Goal: Information Seeking & Learning: Learn about a topic

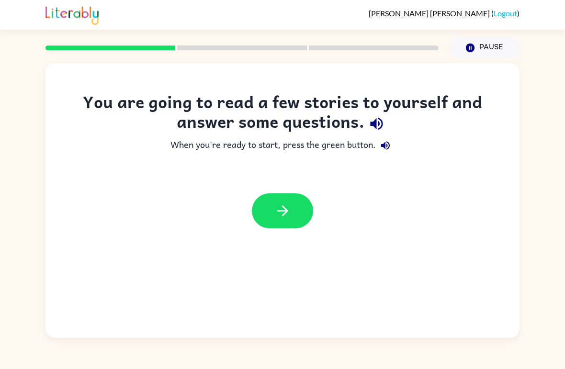
click at [268, 209] on button "button" at bounding box center [282, 210] width 61 height 35
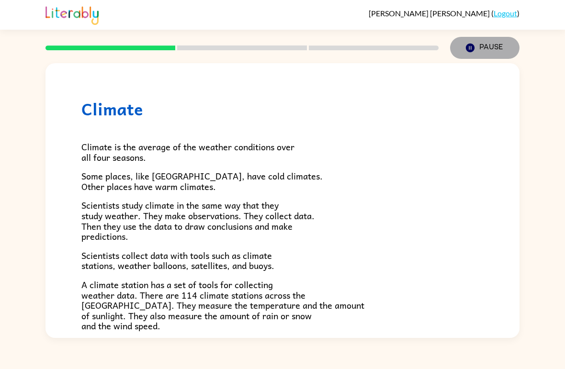
click at [477, 46] on button "Pause Pause" at bounding box center [484, 48] width 69 height 22
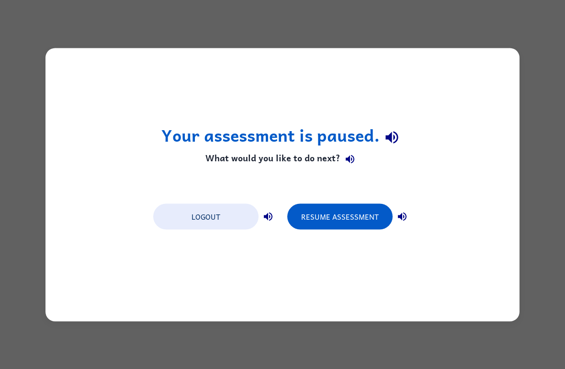
click at [378, 222] on button "Resume Assessment" at bounding box center [339, 216] width 105 height 26
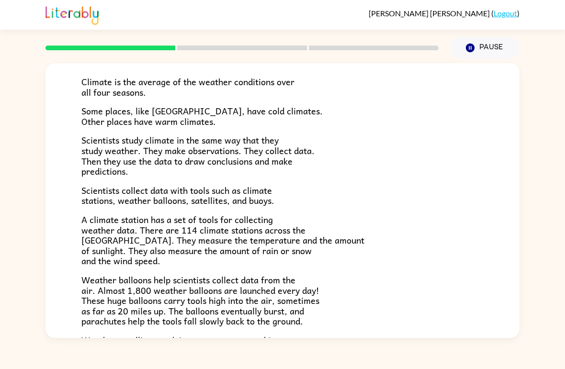
scroll to position [65, 0]
click at [555, 230] on div "Climate Climate is the average of the weather conditions over all four seasons.…" at bounding box center [282, 198] width 565 height 279
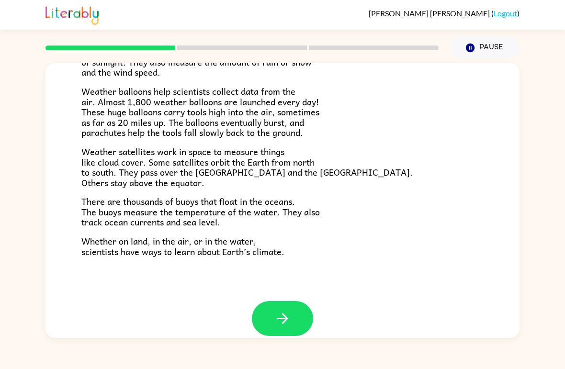
scroll to position [253, 0]
click at [288, 310] on icon "button" at bounding box center [282, 318] width 17 height 17
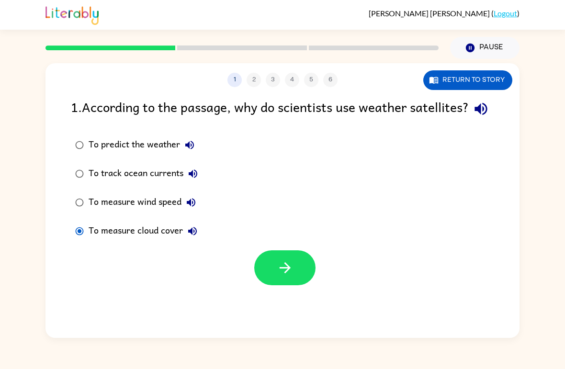
click at [95, 241] on div "To measure cloud cover" at bounding box center [145, 231] width 113 height 19
click at [307, 285] on button "button" at bounding box center [284, 267] width 61 height 35
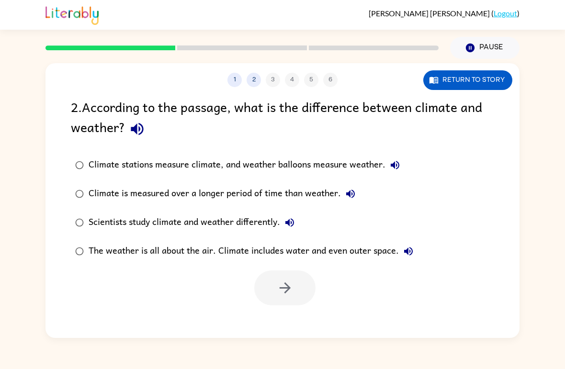
click at [138, 128] on icon "button" at bounding box center [137, 129] width 12 height 12
click at [475, 54] on button "Pause Pause" at bounding box center [484, 48] width 69 height 22
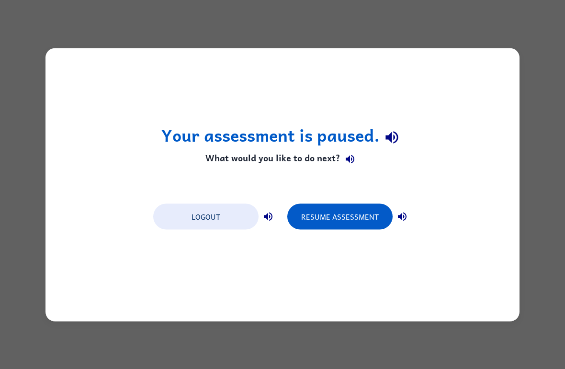
click at [366, 218] on button "Resume Assessment" at bounding box center [339, 216] width 105 height 26
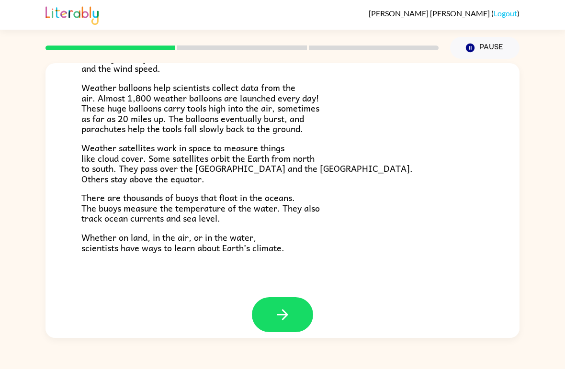
scroll to position [257, 0]
click at [287, 306] on icon "button" at bounding box center [282, 314] width 17 height 17
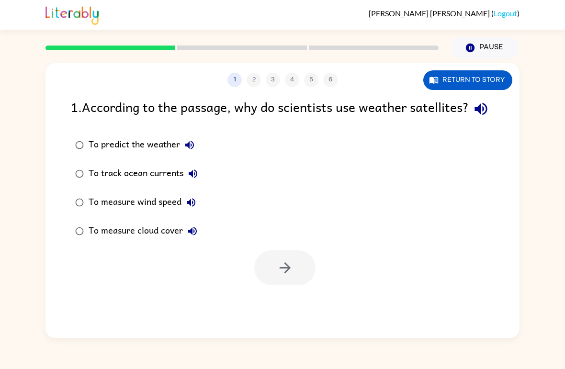
scroll to position [0, 0]
click at [79, 153] on label "To predict the weather" at bounding box center [137, 145] width 142 height 29
click at [276, 285] on button "button" at bounding box center [284, 267] width 61 height 35
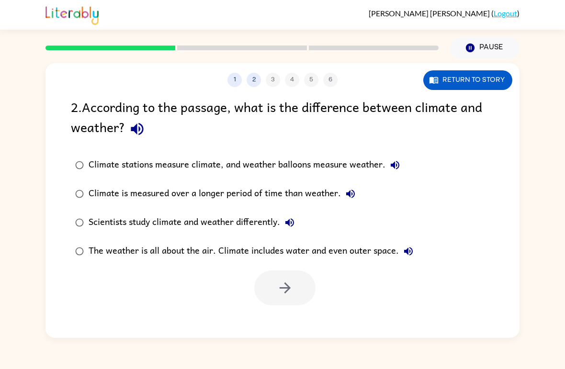
click at [236, 78] on button "1" at bounding box center [234, 80] width 14 height 14
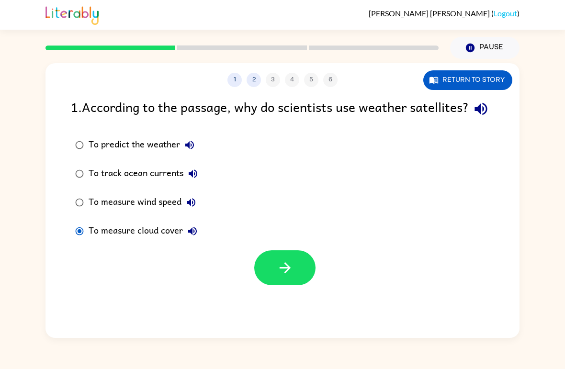
click at [278, 285] on button "button" at bounding box center [284, 267] width 61 height 35
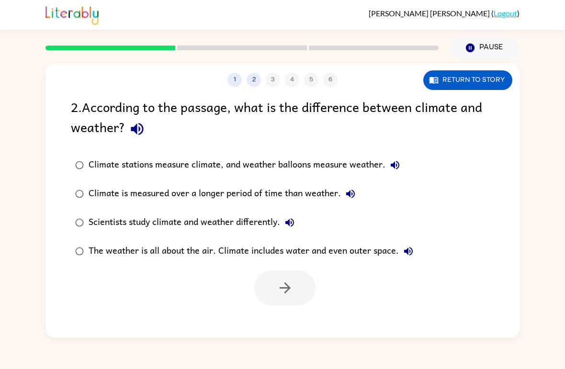
click at [114, 196] on div "Climate is measured over a longer period of time than weather." at bounding box center [224, 193] width 271 height 19
click at [273, 289] on button "button" at bounding box center [284, 287] width 61 height 35
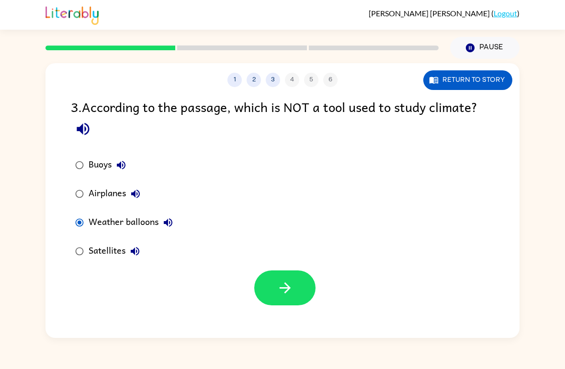
click at [285, 288] on icon "button" at bounding box center [285, 287] width 17 height 17
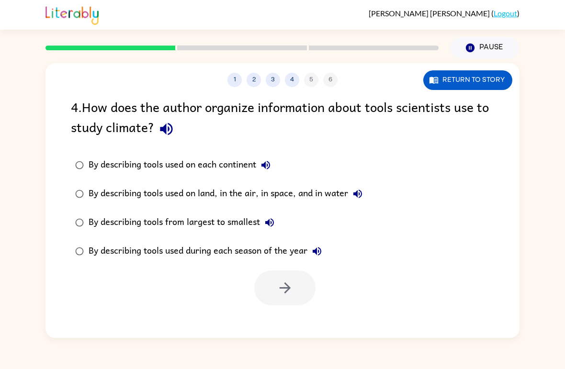
click at [98, 199] on div "By describing tools used on land, in the air, in space, and in water" at bounding box center [228, 193] width 278 height 19
click at [269, 288] on button "button" at bounding box center [284, 287] width 61 height 35
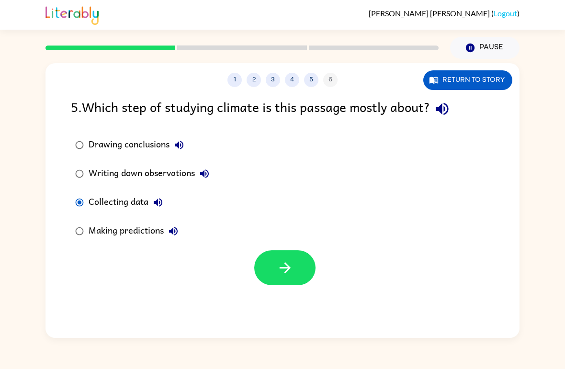
click at [265, 253] on button "button" at bounding box center [284, 267] width 61 height 35
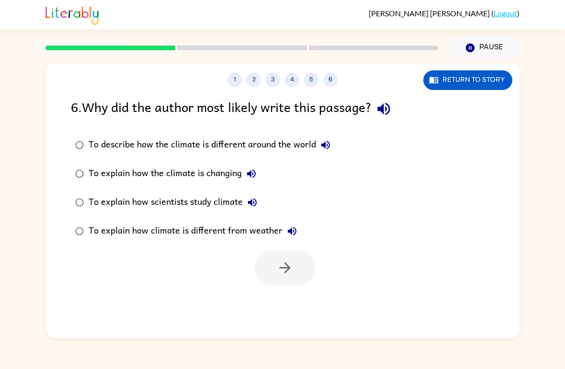
click at [94, 200] on div "To explain how scientists study climate" at bounding box center [175, 202] width 173 height 19
click at [263, 263] on button "button" at bounding box center [284, 267] width 61 height 35
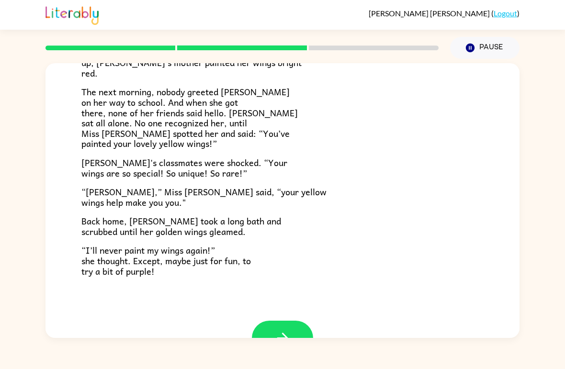
scroll to position [244, 0]
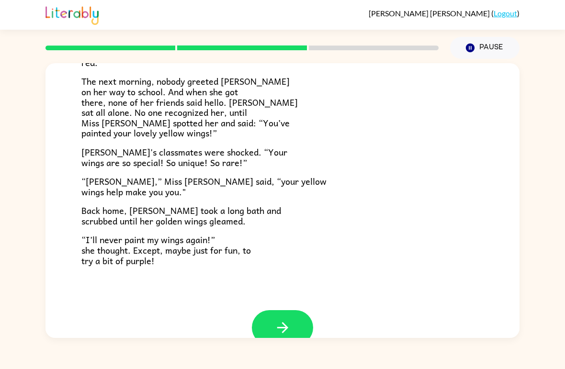
click at [281, 319] on icon "button" at bounding box center [282, 327] width 17 height 17
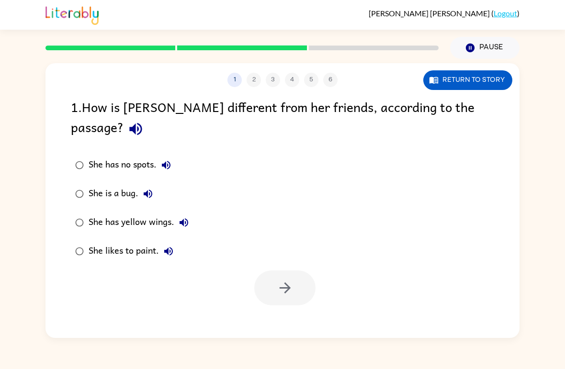
scroll to position [0, 0]
click at [277, 279] on icon "button" at bounding box center [285, 287] width 17 height 17
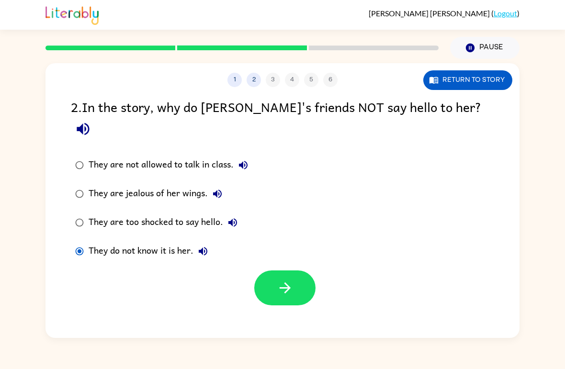
click at [286, 279] on icon "button" at bounding box center [285, 287] width 17 height 17
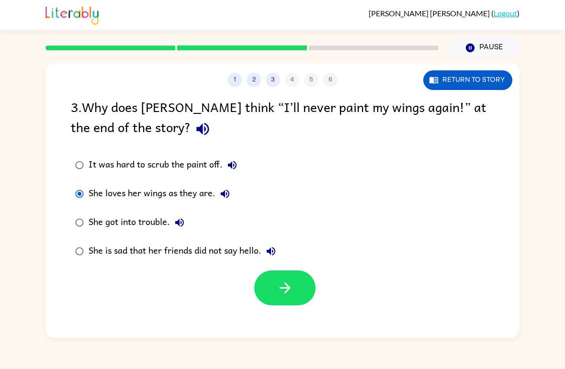
click at [288, 295] on icon "button" at bounding box center [285, 287] width 17 height 17
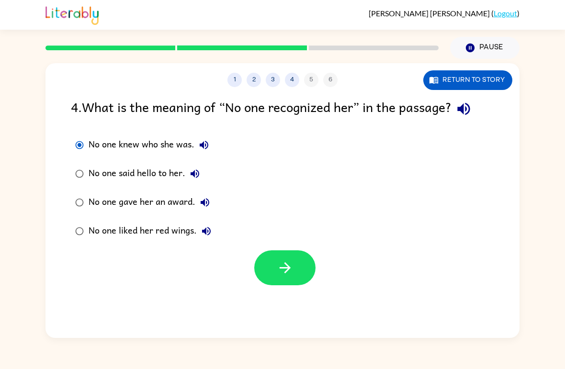
click at [272, 280] on button "button" at bounding box center [284, 267] width 61 height 35
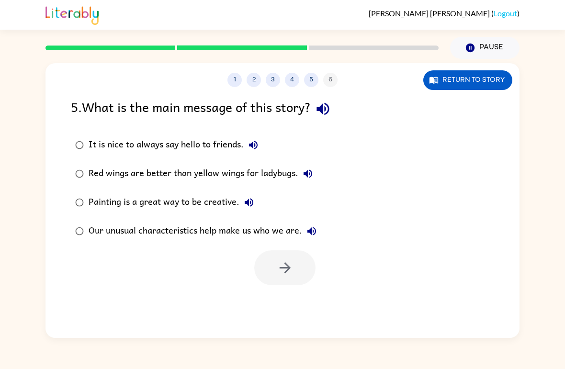
click at [90, 223] on div "Our unusual characteristics help make us who we are." at bounding box center [205, 231] width 233 height 19
click at [276, 267] on button "button" at bounding box center [284, 267] width 61 height 35
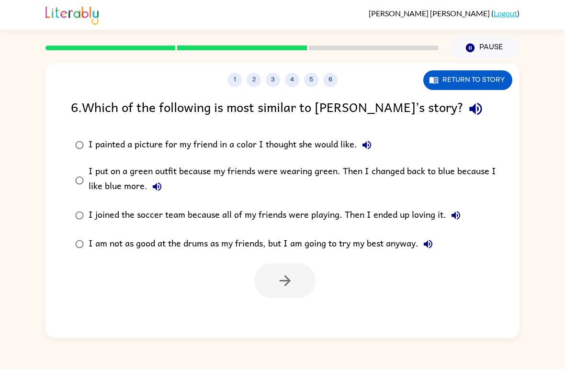
click at [311, 283] on div at bounding box center [284, 280] width 61 height 35
click at [273, 286] on div at bounding box center [284, 280] width 61 height 35
click at [291, 277] on icon "button" at bounding box center [285, 280] width 17 height 17
